Goal: Complete application form

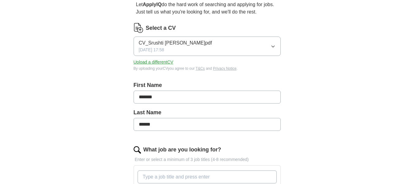
scroll to position [61, 0]
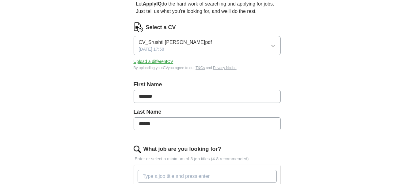
click at [187, 51] on button "CV_Srushti [PERSON_NAME]pdf [DATE] 17:58" at bounding box center [207, 45] width 147 height 19
click at [197, 50] on button "CV_Srushti [PERSON_NAME]pdf [DATE] 17:58" at bounding box center [207, 45] width 147 height 19
click at [167, 61] on button "Upload a different CV" at bounding box center [154, 61] width 40 height 6
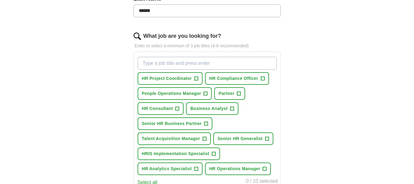
scroll to position [184, 0]
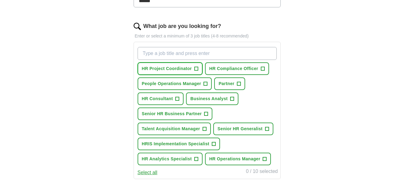
click at [196, 68] on span "+" at bounding box center [196, 68] width 4 height 5
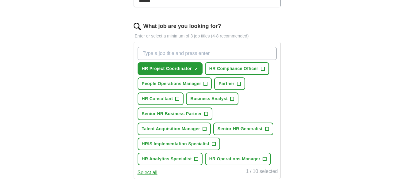
click at [261, 69] on span "+" at bounding box center [263, 68] width 4 height 5
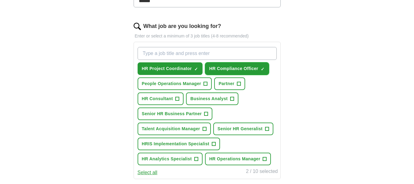
click at [0, 0] on span "×" at bounding box center [0, 0] width 0 height 0
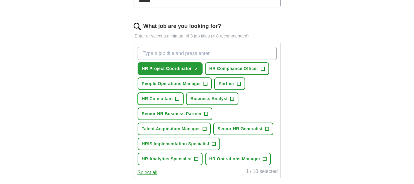
click at [176, 98] on span "+" at bounding box center [178, 98] width 4 height 5
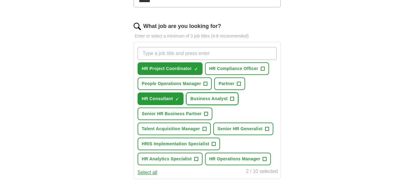
click at [237, 97] on button "Business Analyst +" at bounding box center [212, 98] width 52 height 13
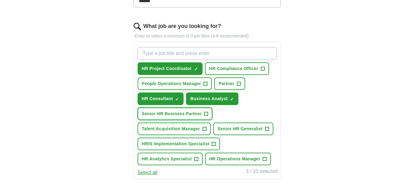
click at [206, 111] on span "+" at bounding box center [207, 113] width 4 height 5
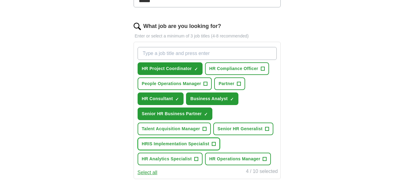
click at [210, 144] on button "HRIS Implementation Specialist +" at bounding box center [179, 143] width 83 height 13
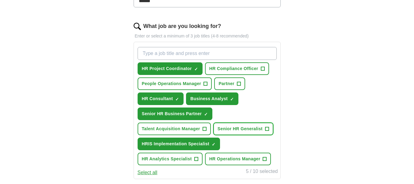
click at [263, 130] on button "Senior HR Generalist +" at bounding box center [243, 128] width 60 height 13
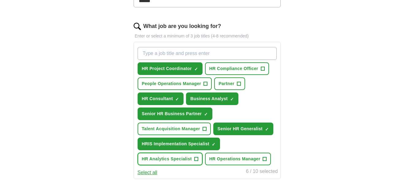
click at [190, 160] on span "HR Analytics Specialist" at bounding box center [167, 159] width 50 height 6
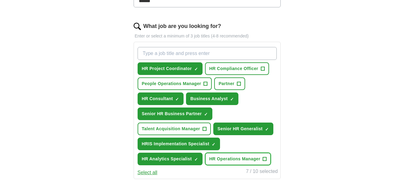
click at [232, 154] on button "HR Operations Manager +" at bounding box center [238, 158] width 66 height 13
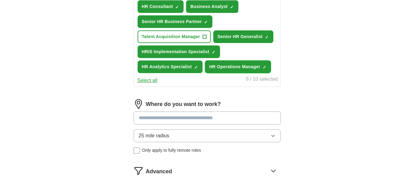
scroll to position [307, 0]
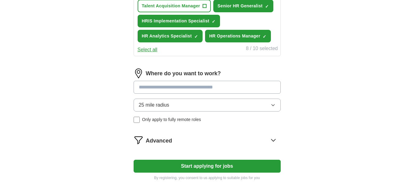
click at [151, 89] on input at bounding box center [207, 87] width 147 height 13
type input "******"
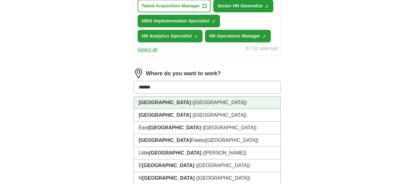
click at [146, 105] on strong "[GEOGRAPHIC_DATA]" at bounding box center [165, 102] width 52 height 5
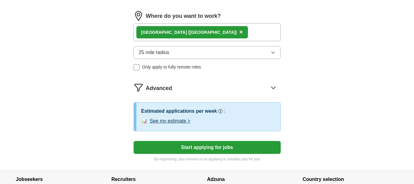
scroll to position [368, 0]
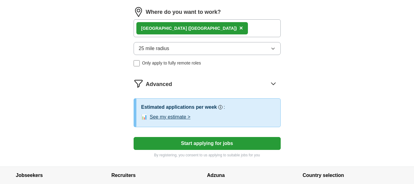
click at [197, 143] on button "Start applying for jobs" at bounding box center [207, 143] width 147 height 13
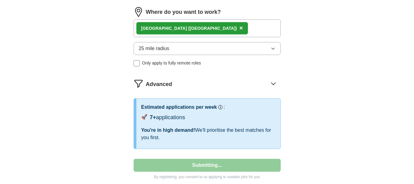
select select "**"
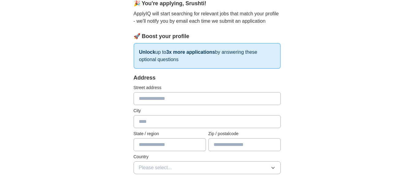
scroll to position [61, 0]
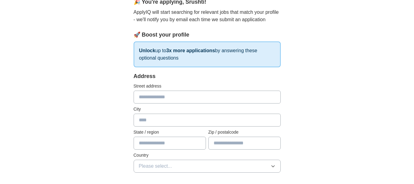
click at [168, 94] on input "text" at bounding box center [207, 96] width 147 height 13
type input "**********"
type input "*******"
type input "**********"
type input "********"
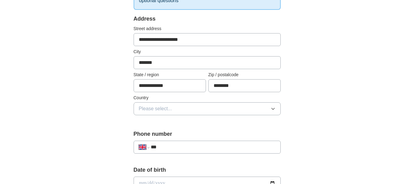
scroll to position [123, 0]
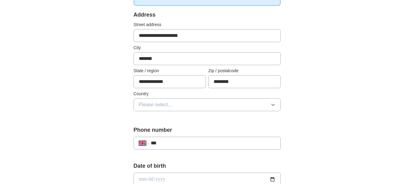
click at [165, 104] on span "Please select..." at bounding box center [155, 104] width 33 height 7
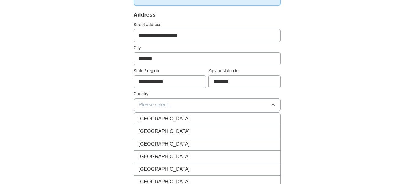
click at [158, 117] on span "[GEOGRAPHIC_DATA]" at bounding box center [164, 118] width 51 height 7
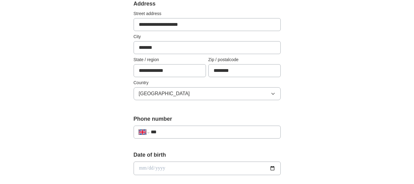
scroll to position [153, 0]
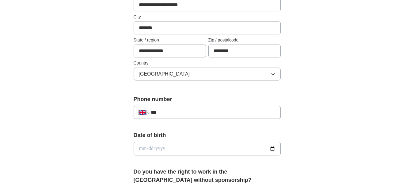
click at [191, 111] on input "***" at bounding box center [213, 112] width 125 height 7
type input "**********"
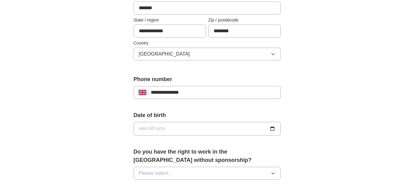
scroll to position [184, 0]
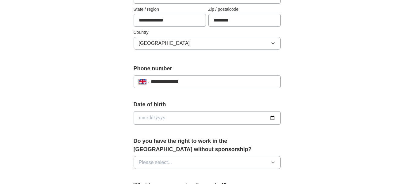
click at [138, 117] on input "date" at bounding box center [207, 117] width 147 height 13
type input "**********"
click at [109, 125] on div "**********" at bounding box center [207, 127] width 196 height 516
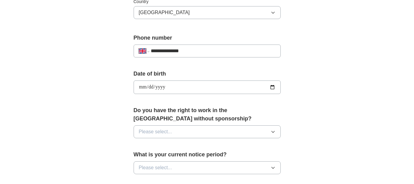
scroll to position [245, 0]
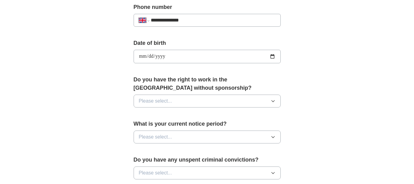
click at [159, 106] on button "Please select..." at bounding box center [207, 100] width 147 height 13
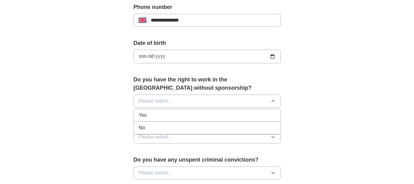
click at [155, 115] on div "Yes" at bounding box center [207, 114] width 137 height 7
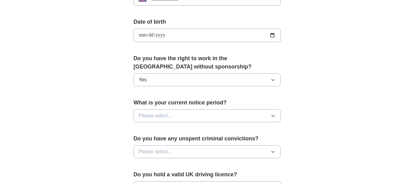
scroll to position [276, 0]
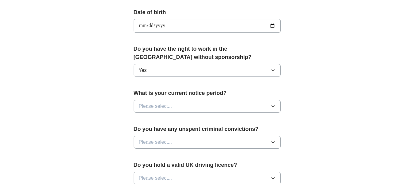
click at [160, 107] on span "Please select..." at bounding box center [155, 105] width 33 height 7
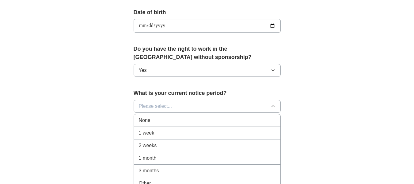
click at [156, 118] on div "None" at bounding box center [207, 120] width 137 height 7
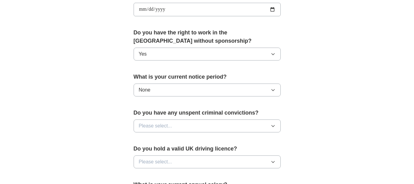
scroll to position [307, 0]
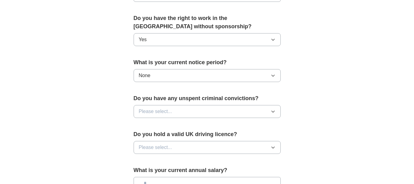
click at [159, 112] on span "Please select..." at bounding box center [155, 111] width 33 height 7
click at [155, 129] on div "Yes" at bounding box center [207, 125] width 137 height 7
click at [156, 114] on button "Yes" at bounding box center [207, 111] width 147 height 13
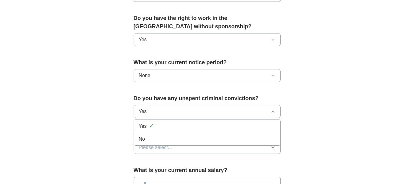
click at [153, 139] on div "No" at bounding box center [207, 138] width 137 height 7
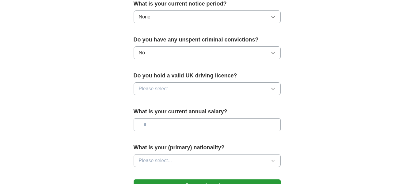
scroll to position [368, 0]
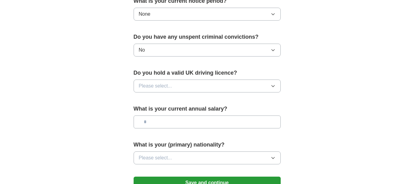
click at [153, 89] on span "Please select..." at bounding box center [155, 85] width 33 height 7
click at [148, 113] on div "No" at bounding box center [207, 112] width 137 height 7
click at [175, 126] on input "text" at bounding box center [207, 121] width 147 height 13
type input "**"
drag, startPoint x: 352, startPoint y: 39, endPoint x: 346, endPoint y: 40, distance: 6.2
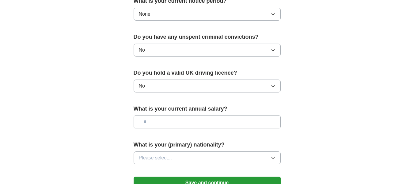
click at [186, 117] on input "text" at bounding box center [207, 121] width 147 height 13
type input "*******"
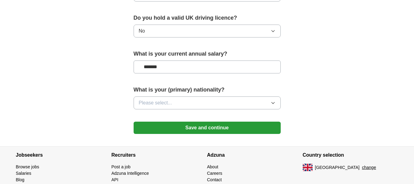
scroll to position [429, 0]
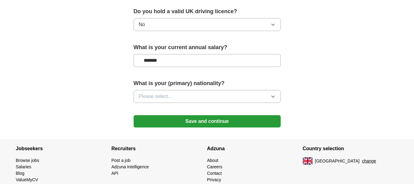
click at [160, 94] on span "Please select..." at bounding box center [155, 96] width 33 height 7
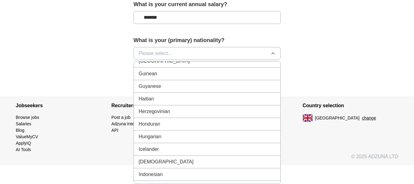
scroll to position [951, 0]
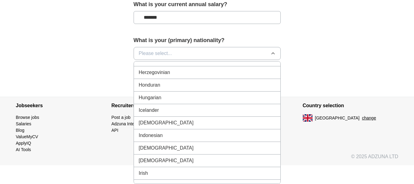
click at [158, 123] on div "[DEMOGRAPHIC_DATA]" at bounding box center [207, 122] width 137 height 7
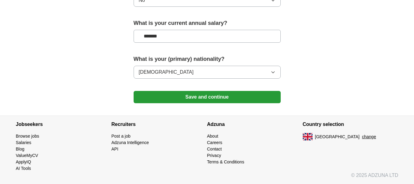
scroll to position [454, 0]
click at [201, 101] on button "Save and continue" at bounding box center [207, 97] width 147 height 12
